Goal: Information Seeking & Learning: Check status

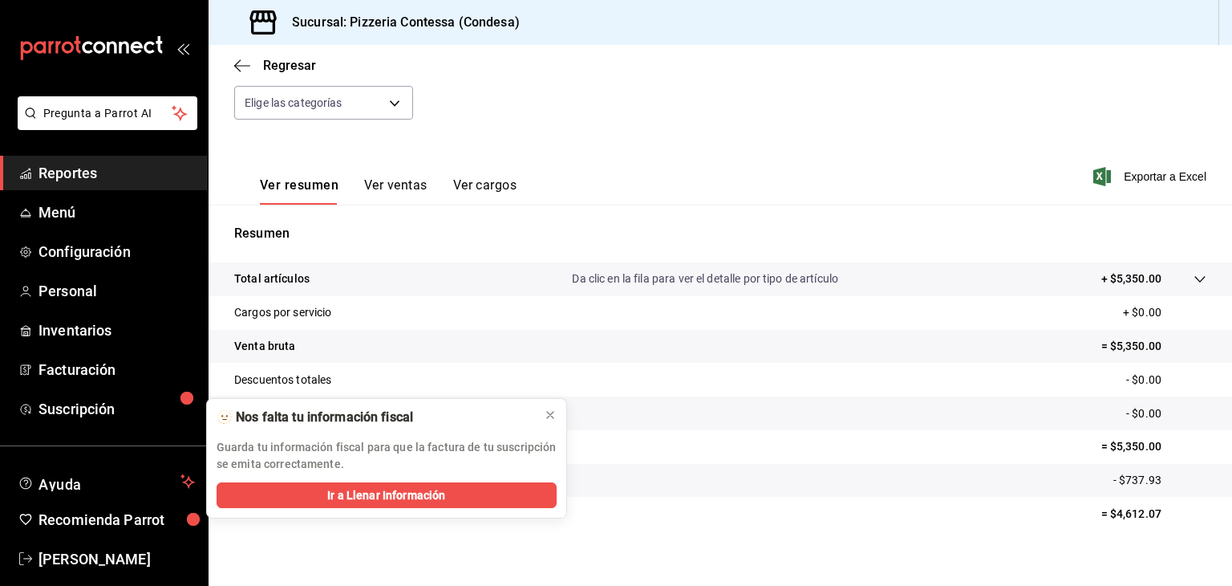
scroll to position [183, 0]
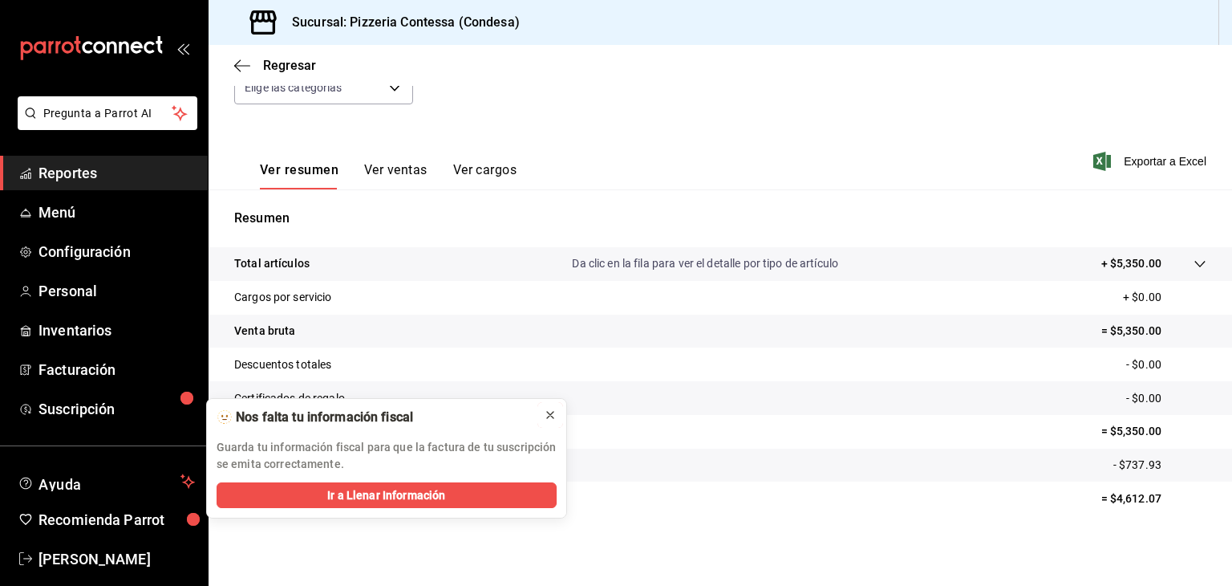
click at [544, 418] on icon at bounding box center [550, 414] width 13 height 13
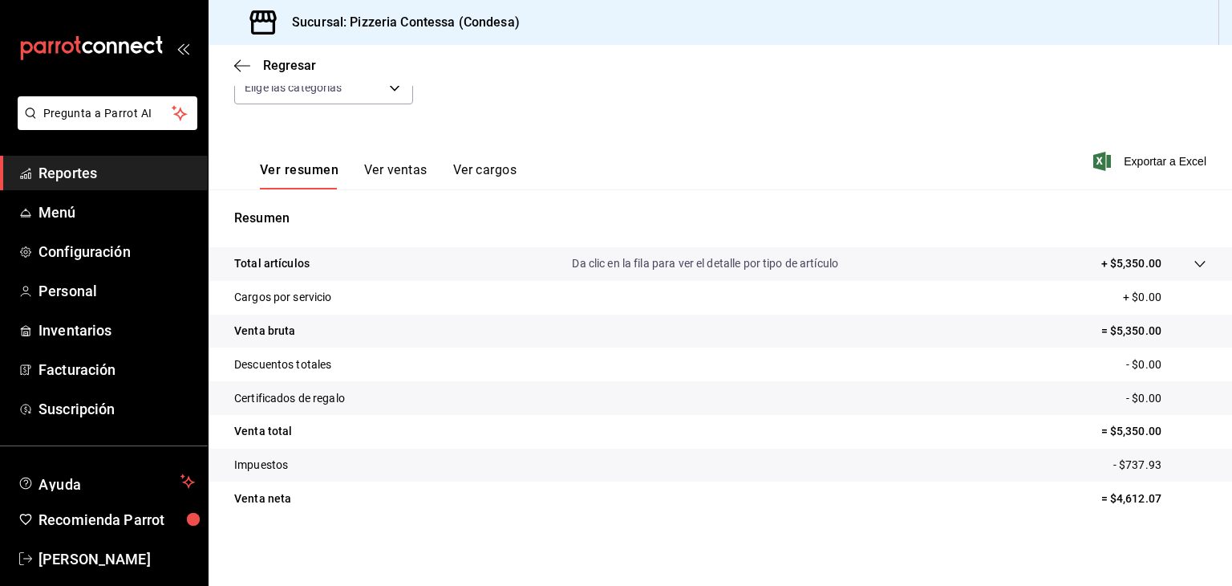
click at [404, 168] on button "Ver ventas" at bounding box center [395, 175] width 63 height 27
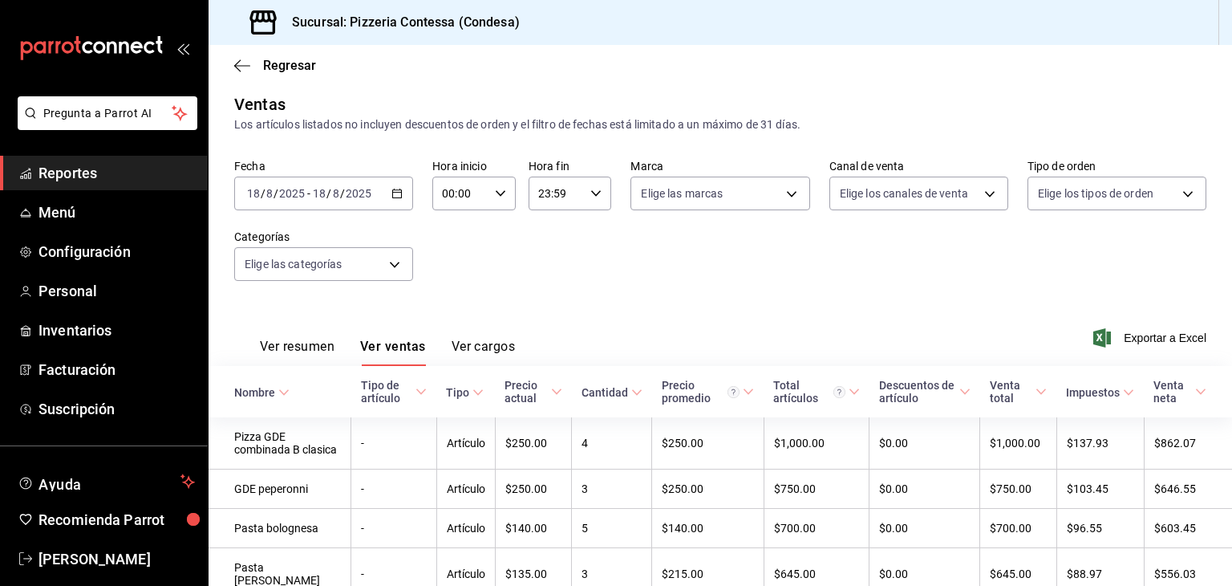
scroll to position [183, 0]
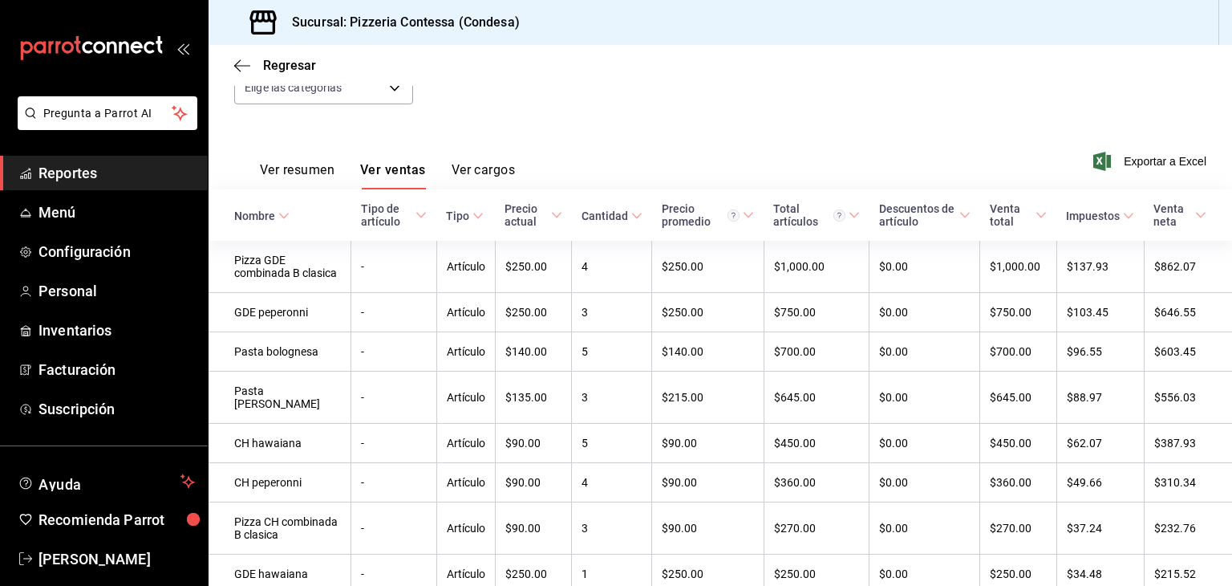
click at [482, 168] on button "Ver cargos" at bounding box center [484, 175] width 64 height 27
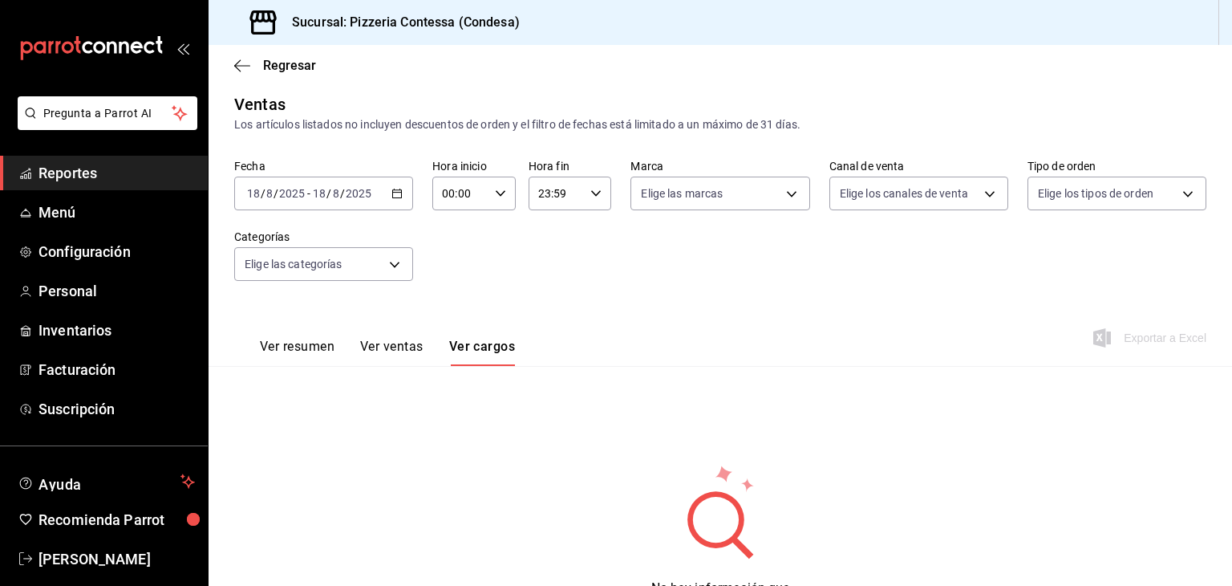
scroll to position [88, 0]
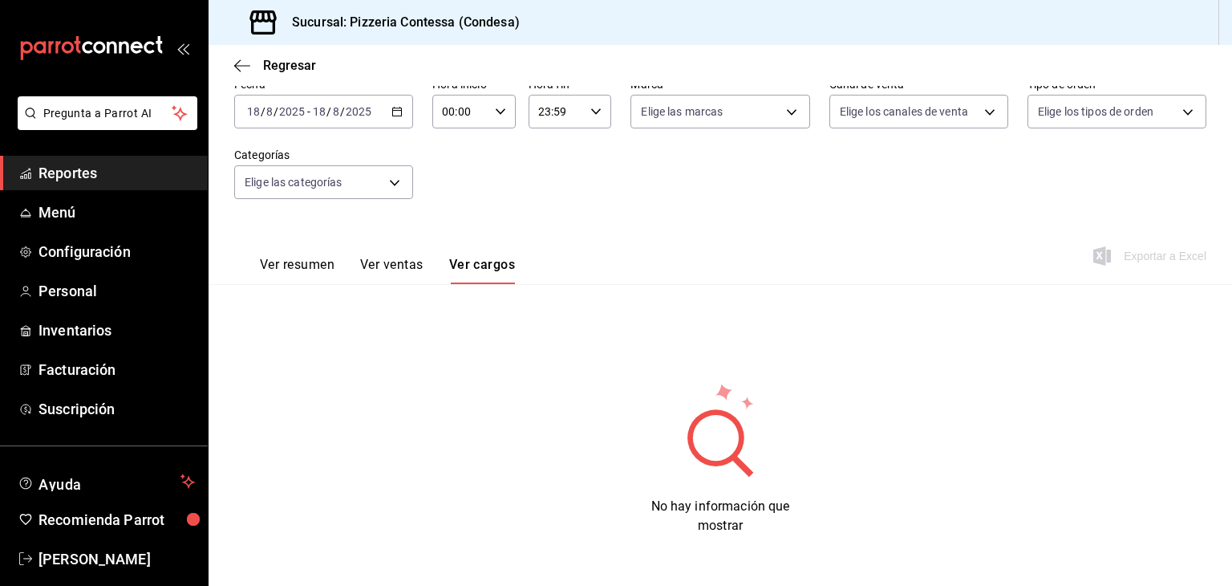
click at [388, 262] on button "Ver ventas" at bounding box center [391, 270] width 63 height 27
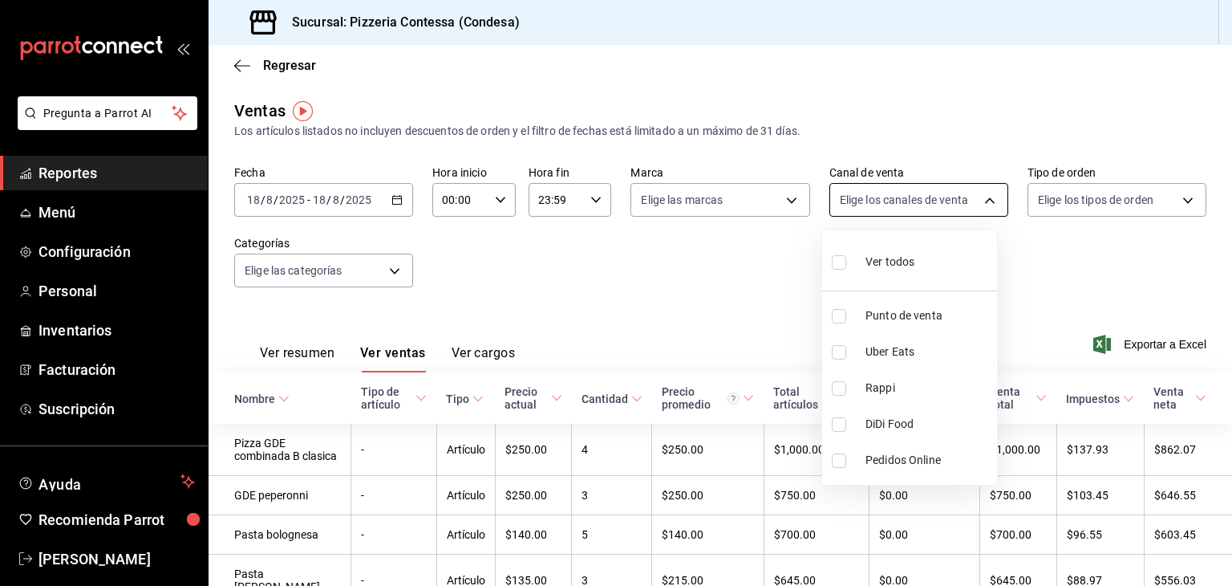
click at [955, 201] on body "Pregunta a Parrot AI Reportes Menú Configuración Personal Inventarios Facturaci…" at bounding box center [616, 293] width 1232 height 586
click at [1056, 247] on div at bounding box center [616, 293] width 1232 height 586
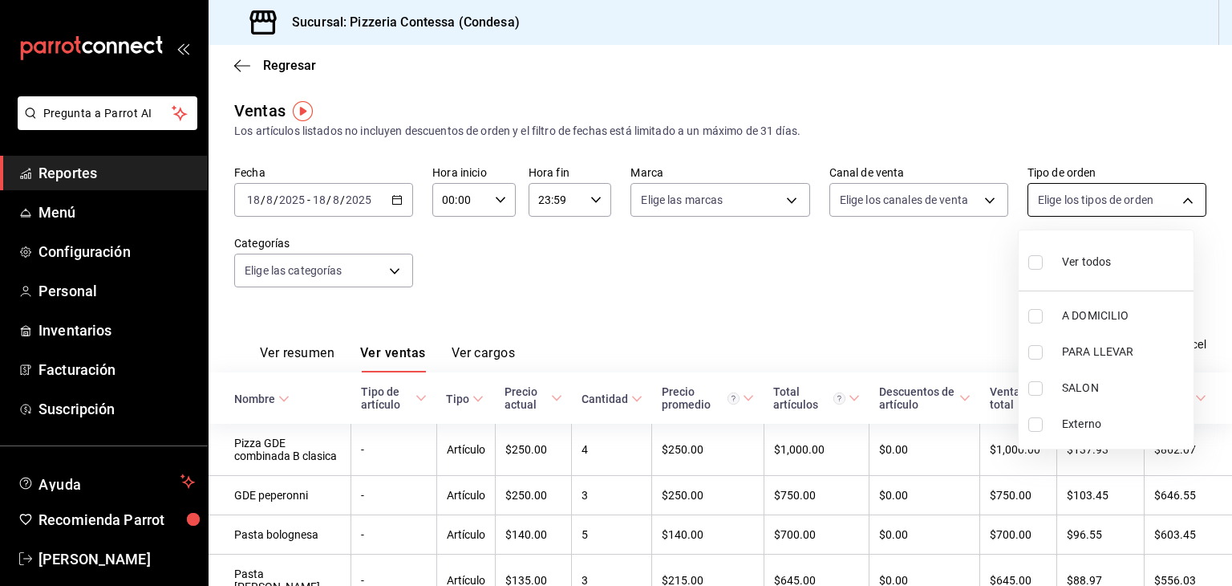
click at [1057, 200] on body "Pregunta a Parrot AI Reportes Menú Configuración Personal Inventarios Facturaci…" at bounding box center [616, 293] width 1232 height 586
click at [911, 278] on div at bounding box center [616, 293] width 1232 height 586
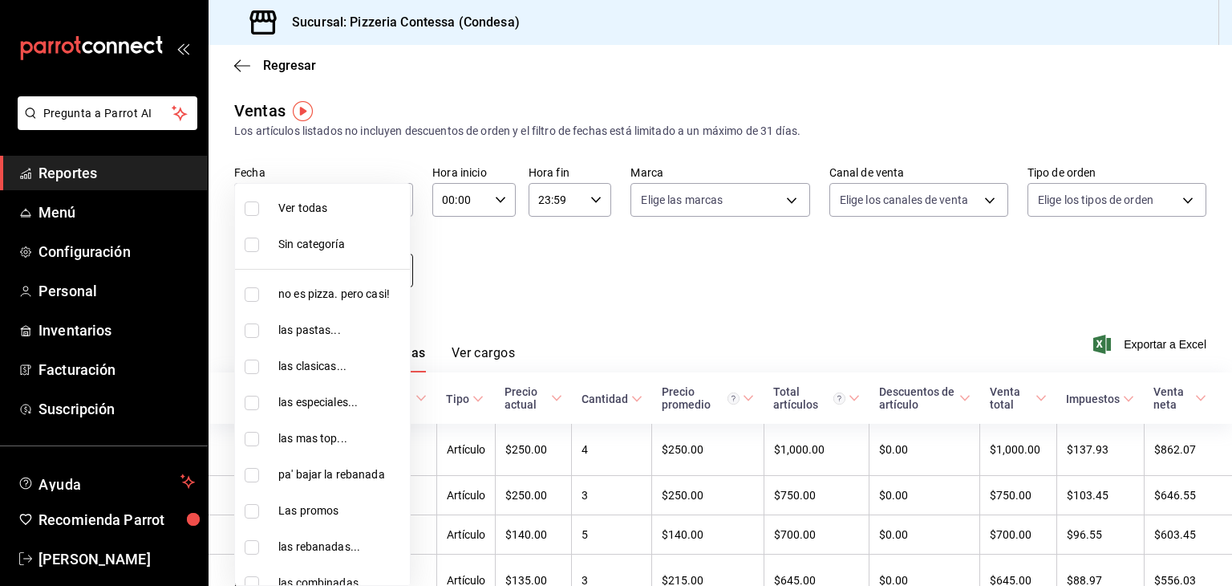
click at [356, 264] on body "Pregunta a Parrot AI Reportes Menú Configuración Personal Inventarios Facturaci…" at bounding box center [616, 293] width 1232 height 586
click at [554, 272] on div at bounding box center [616, 293] width 1232 height 586
